Goal: Task Accomplishment & Management: Manage account settings

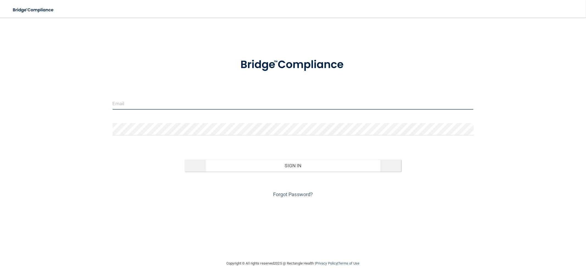
type input "[EMAIL_ADDRESS][DOMAIN_NAME]"
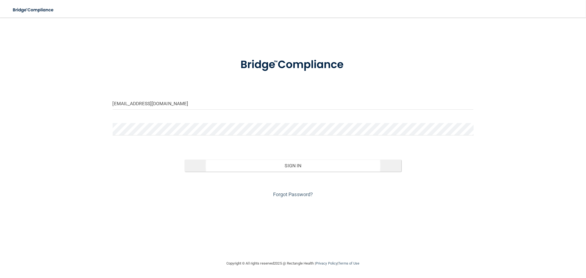
click at [278, 158] on div "Sign In" at bounding box center [292, 160] width 369 height 23
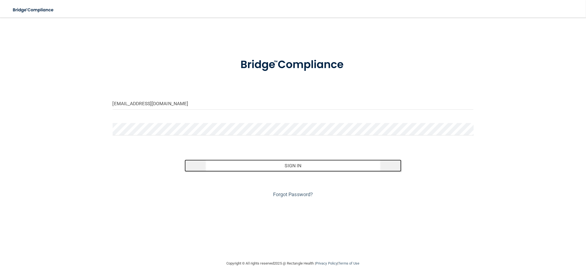
click at [279, 161] on button "Sign In" at bounding box center [293, 166] width 216 height 12
